Goal: Book appointment/travel/reservation

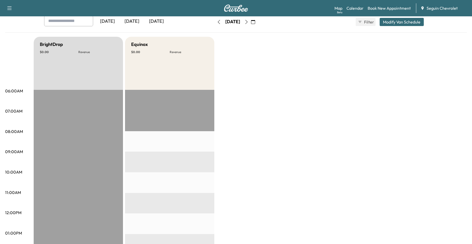
scroll to position [26, 0]
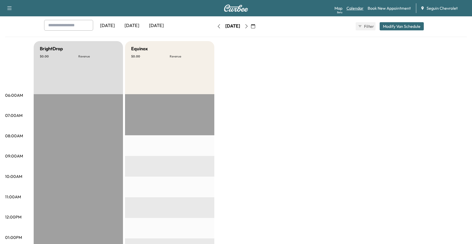
click at [359, 11] on link "Calendar" at bounding box center [355, 8] width 17 height 6
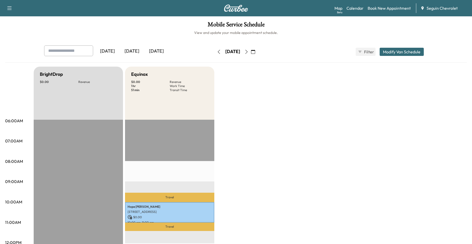
click at [249, 53] on icon "button" at bounding box center [246, 52] width 4 height 4
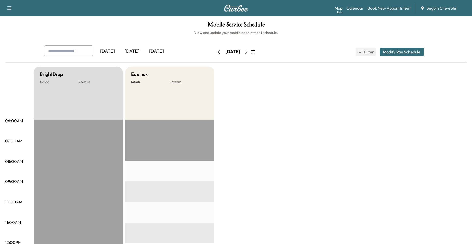
click at [249, 51] on icon "button" at bounding box center [246, 52] width 4 height 4
click at [251, 54] on button "button" at bounding box center [246, 52] width 9 height 8
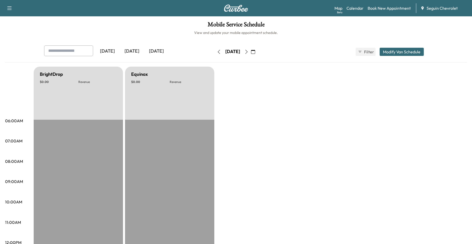
click at [251, 55] on div "[DATE]" at bounding box center [233, 52] width 36 height 8
click at [251, 55] on button "button" at bounding box center [246, 52] width 9 height 8
click at [251, 54] on button "button" at bounding box center [246, 52] width 9 height 8
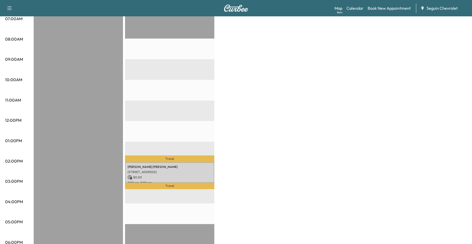
scroll to position [128, 0]
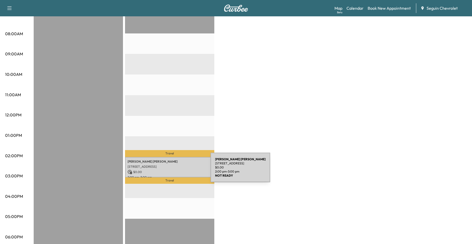
click at [172, 170] on p "$ 0.00" at bounding box center [170, 172] width 84 height 5
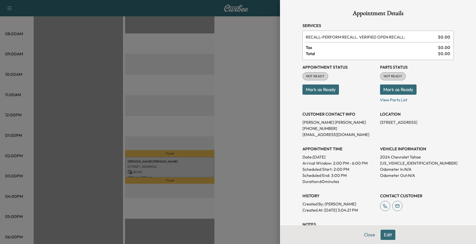
click at [187, 135] on div at bounding box center [238, 122] width 476 height 244
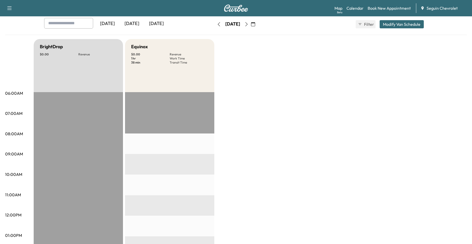
scroll to position [0, 0]
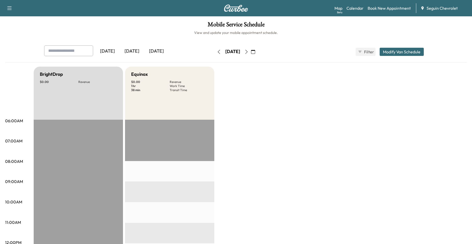
click at [249, 53] on icon "button" at bounding box center [246, 52] width 4 height 4
click at [251, 54] on button "button" at bounding box center [246, 52] width 9 height 8
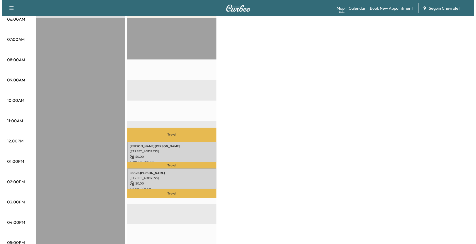
scroll to position [102, 0]
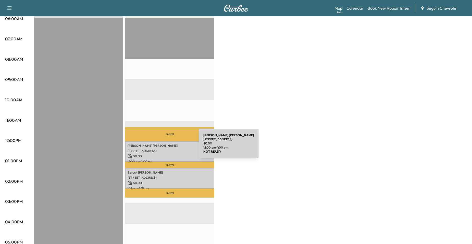
click at [160, 146] on div "[PERSON_NAME] [STREET_ADDRESS] $ 0.00 12:00 pm - 1:00 pm" at bounding box center [169, 151] width 89 height 21
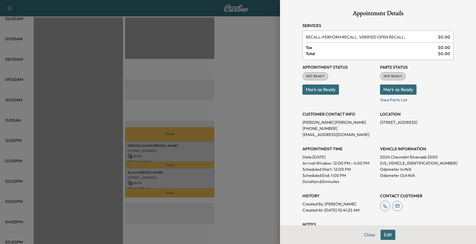
click at [167, 176] on div at bounding box center [238, 122] width 476 height 244
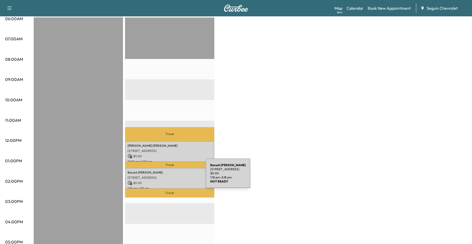
click at [167, 176] on p "[STREET_ADDRESS]" at bounding box center [170, 178] width 84 height 4
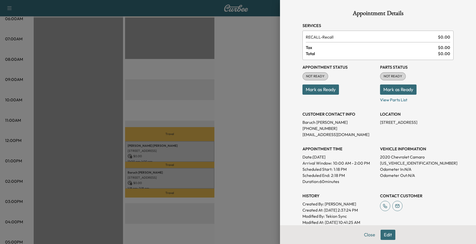
click at [178, 117] on div at bounding box center [238, 122] width 476 height 244
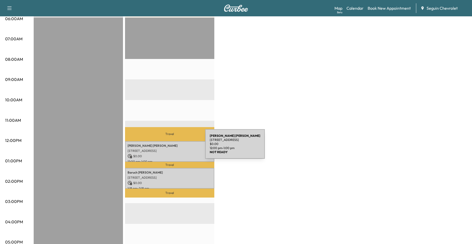
click at [164, 149] on p "[STREET_ADDRESS]" at bounding box center [170, 151] width 84 height 4
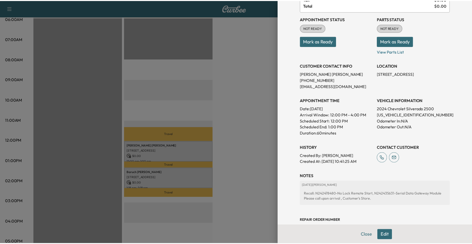
scroll to position [87, 0]
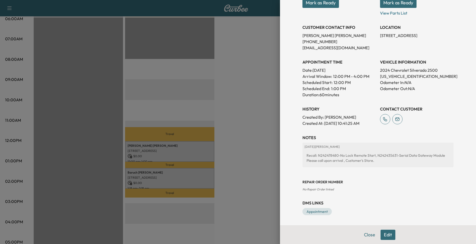
click at [182, 148] on div at bounding box center [238, 122] width 476 height 244
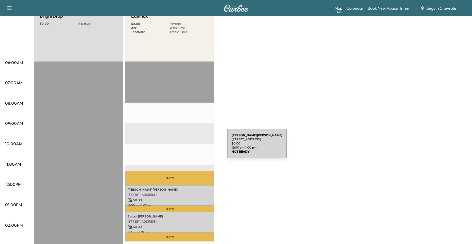
scroll to position [0, 0]
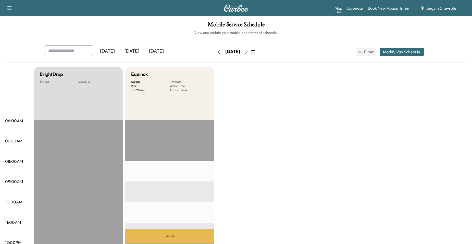
drag, startPoint x: 264, startPoint y: 48, endPoint x: 268, endPoint y: 49, distance: 3.9
click at [251, 48] on button "button" at bounding box center [246, 52] width 9 height 8
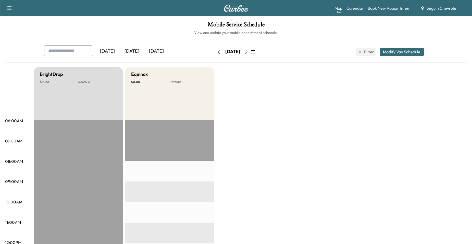
click at [251, 54] on button "button" at bounding box center [246, 52] width 9 height 8
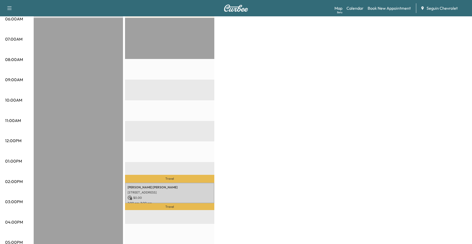
scroll to position [102, 0]
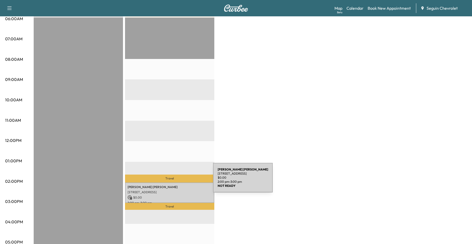
click at [174, 186] on p "[PERSON_NAME] [PERSON_NAME]" at bounding box center [170, 187] width 84 height 4
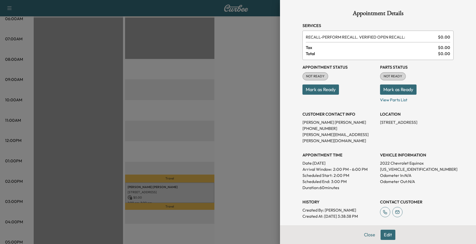
click at [177, 150] on div at bounding box center [238, 122] width 476 height 244
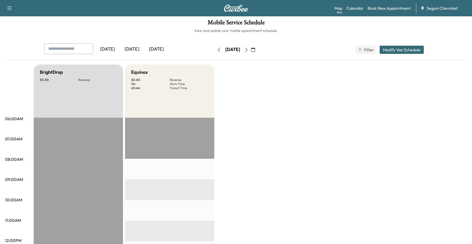
scroll to position [0, 0]
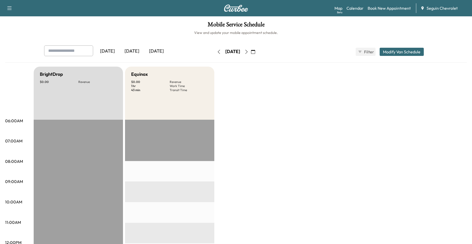
click at [257, 52] on button "button" at bounding box center [253, 52] width 9 height 8
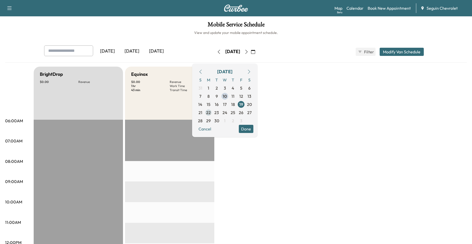
click at [211, 110] on span "22" at bounding box center [208, 112] width 5 height 6
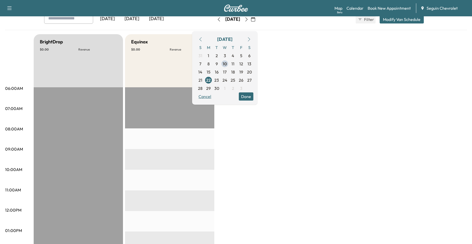
scroll to position [26, 0]
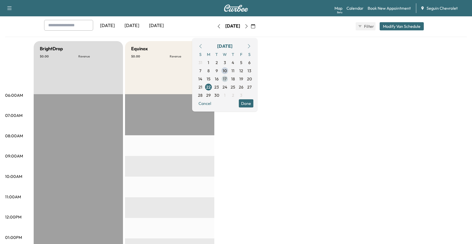
click at [229, 82] on span "17" at bounding box center [225, 79] width 8 height 8
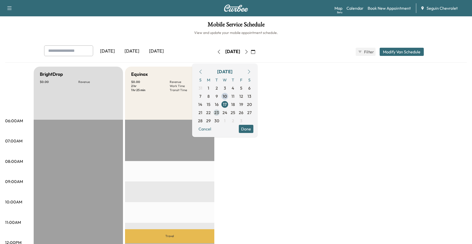
click at [219, 111] on span "23" at bounding box center [216, 112] width 5 height 6
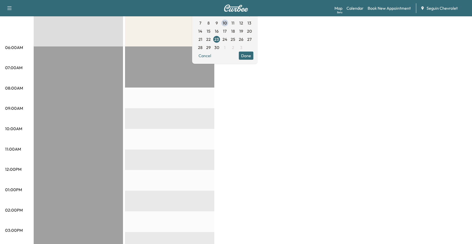
scroll to position [77, 0]
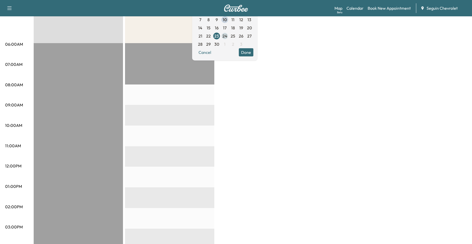
click at [227, 36] on span "24" at bounding box center [224, 36] width 5 height 6
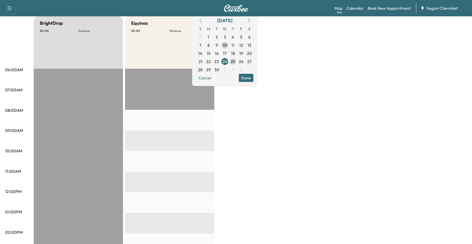
click at [235, 64] on span "25" at bounding box center [233, 61] width 5 height 6
click at [243, 63] on span "26" at bounding box center [241, 61] width 5 height 6
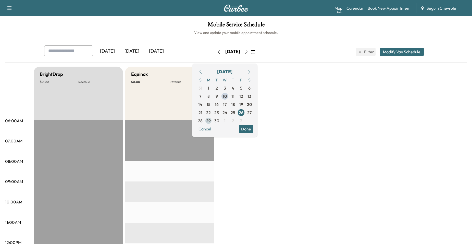
click at [211, 122] on span "29" at bounding box center [208, 121] width 5 height 6
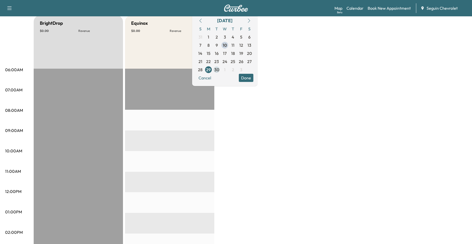
click at [219, 70] on span "30" at bounding box center [216, 70] width 5 height 6
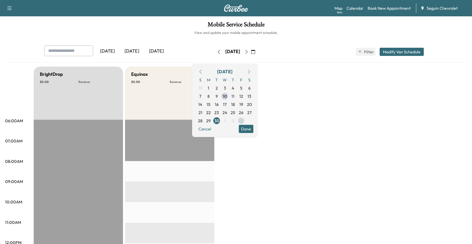
click at [245, 124] on span "3" at bounding box center [241, 121] width 8 height 8
click at [253, 128] on button "Done" at bounding box center [246, 129] width 15 height 8
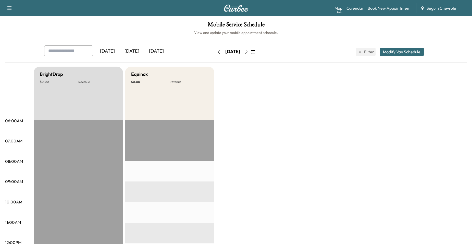
click at [257, 56] on div "[DATE] October 2025 S M T W T F S 28 29 30 1 2 3 4 5 6 7 8 9 10 11 12 13 14 15 …" at bounding box center [236, 52] width 43 height 16
click at [257, 52] on button "button" at bounding box center [253, 52] width 9 height 8
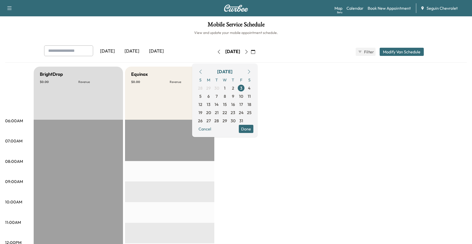
click at [227, 71] on div "[DATE]" at bounding box center [224, 71] width 15 height 7
click at [214, 131] on button "Cancel" at bounding box center [204, 129] width 17 height 8
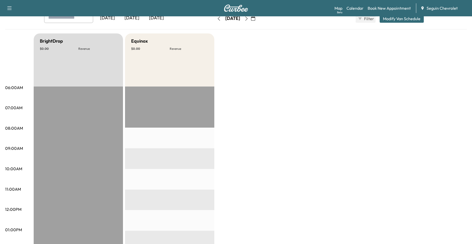
scroll to position [26, 0]
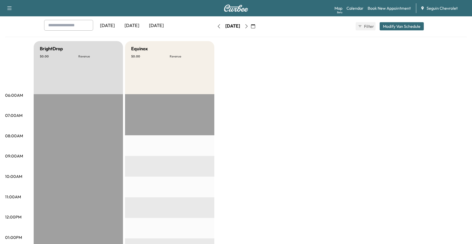
click at [251, 29] on button "button" at bounding box center [246, 26] width 9 height 8
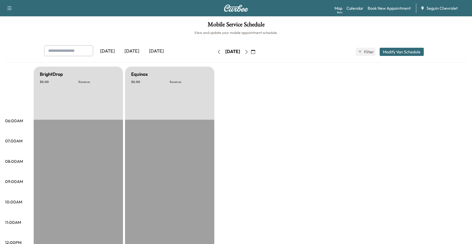
click at [249, 52] on icon "button" at bounding box center [246, 52] width 4 height 4
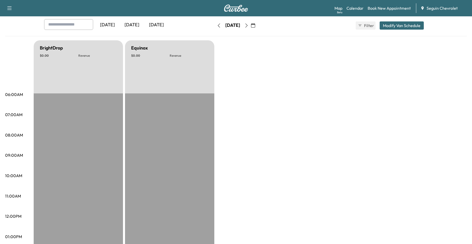
scroll to position [26, 0]
click at [249, 27] on icon "button" at bounding box center [246, 26] width 4 height 4
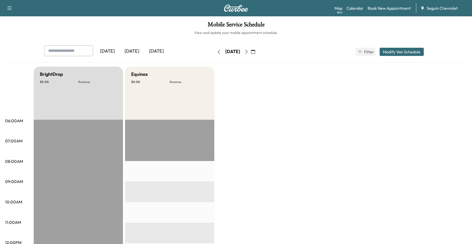
click at [249, 51] on icon "button" at bounding box center [246, 52] width 4 height 4
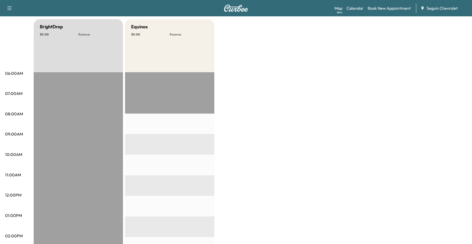
scroll to position [26, 0]
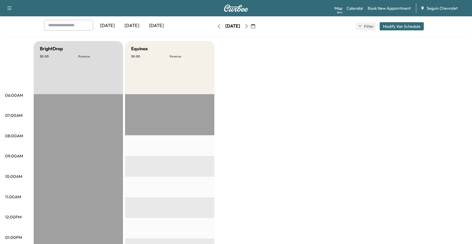
click at [251, 29] on button "button" at bounding box center [246, 26] width 9 height 8
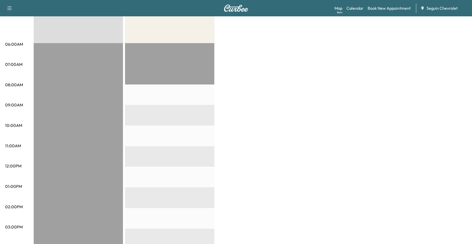
scroll to position [26, 0]
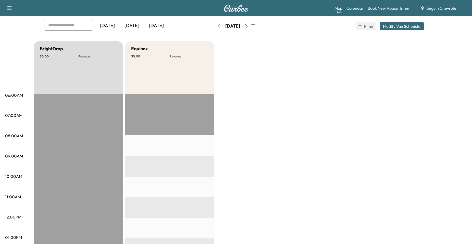
click at [251, 29] on button "button" at bounding box center [246, 26] width 9 height 8
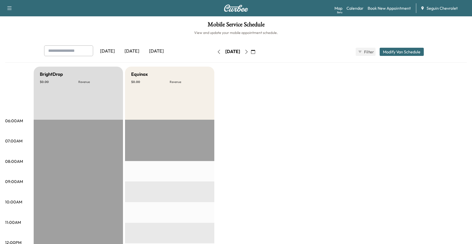
click at [251, 55] on button "button" at bounding box center [246, 52] width 9 height 8
click at [251, 51] on button "button" at bounding box center [246, 52] width 9 height 8
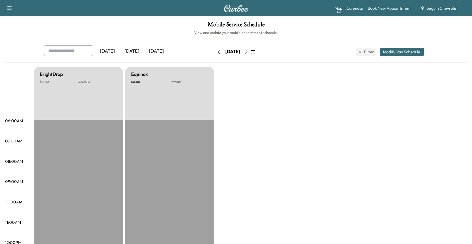
click at [251, 51] on button "button" at bounding box center [246, 52] width 9 height 8
click at [249, 51] on icon "button" at bounding box center [246, 52] width 4 height 4
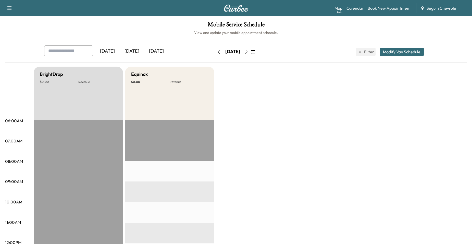
click at [251, 51] on button "button" at bounding box center [246, 52] width 9 height 8
click at [251, 50] on button "button" at bounding box center [246, 52] width 9 height 8
click at [251, 49] on button "button" at bounding box center [246, 52] width 9 height 8
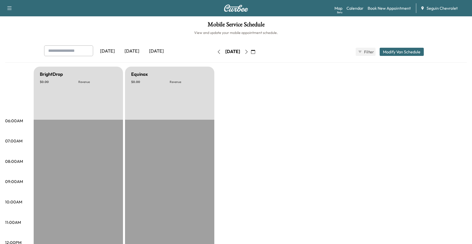
click at [251, 50] on button "button" at bounding box center [246, 52] width 9 height 8
click at [249, 51] on icon "button" at bounding box center [246, 52] width 4 height 4
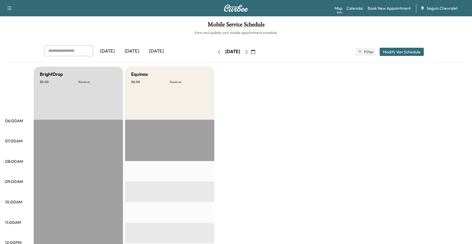
click at [257, 53] on button "button" at bounding box center [253, 52] width 9 height 8
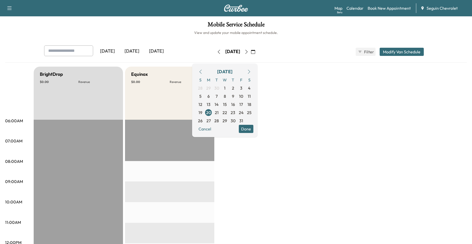
drag, startPoint x: 214, startPoint y: 68, endPoint x: 215, endPoint y: 71, distance: 3.2
click at [205, 69] on button "button" at bounding box center [200, 72] width 9 height 8
click at [202, 70] on icon "button" at bounding box center [201, 72] width 2 height 4
click at [213, 103] on span "15" at bounding box center [208, 104] width 8 height 8
click at [227, 103] on span "17" at bounding box center [225, 104] width 4 height 6
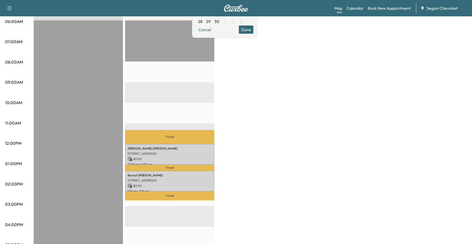
scroll to position [102, 0]
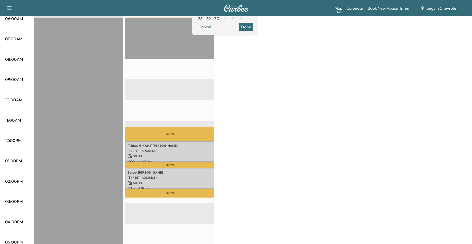
click at [195, 134] on p "Travel" at bounding box center [169, 134] width 89 height 14
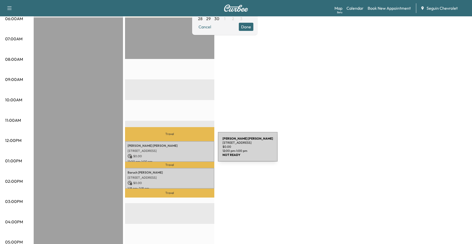
click at [180, 150] on p "[STREET_ADDRESS]" at bounding box center [170, 151] width 84 height 4
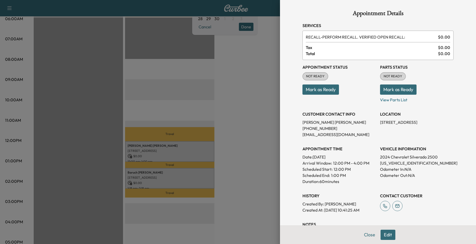
click at [238, 132] on div at bounding box center [238, 122] width 476 height 244
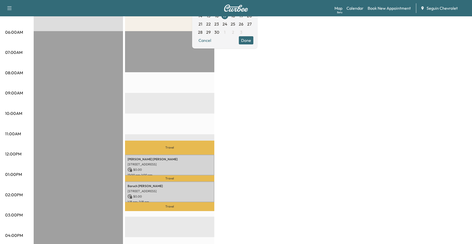
scroll to position [77, 0]
